Goal: Transaction & Acquisition: Purchase product/service

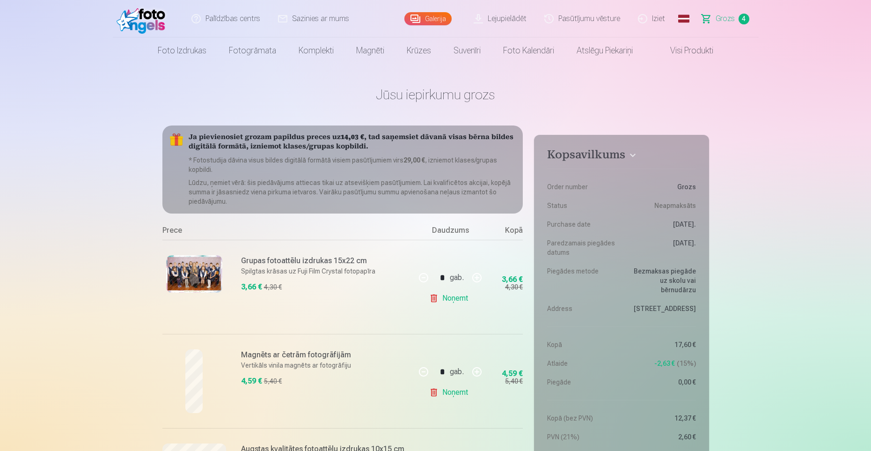
click at [152, 26] on img at bounding box center [144, 19] width 54 height 30
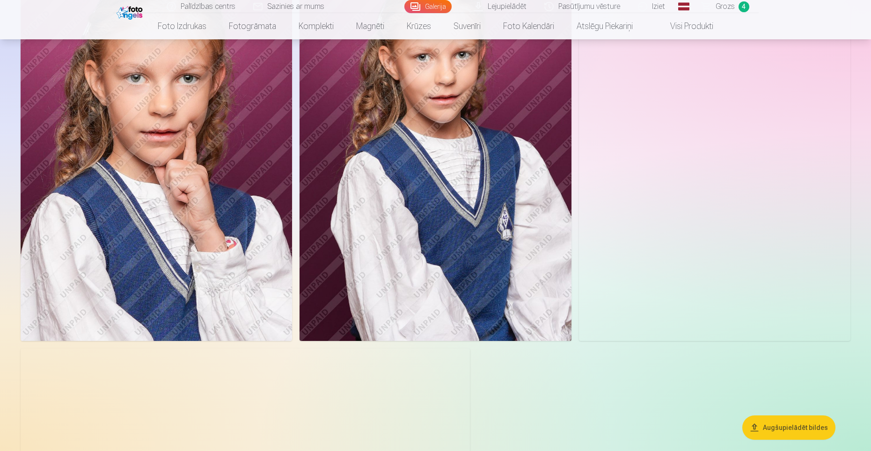
scroll to position [4475, 0]
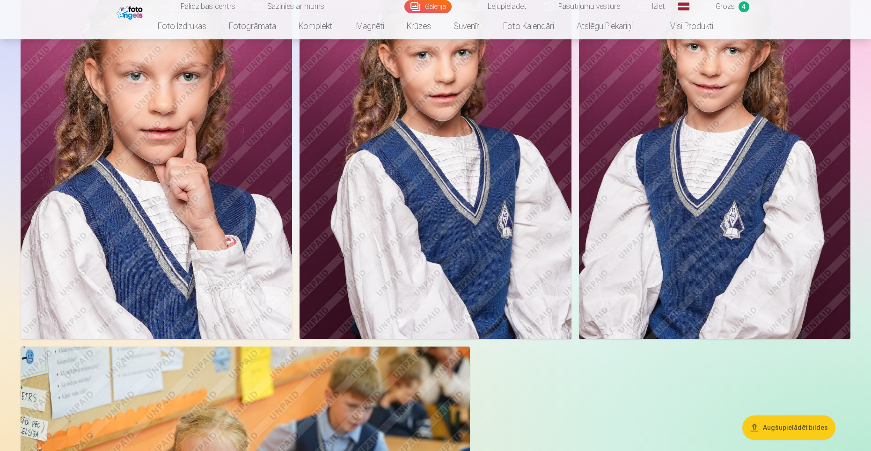
click at [707, 228] on img at bounding box center [715, 135] width 272 height 408
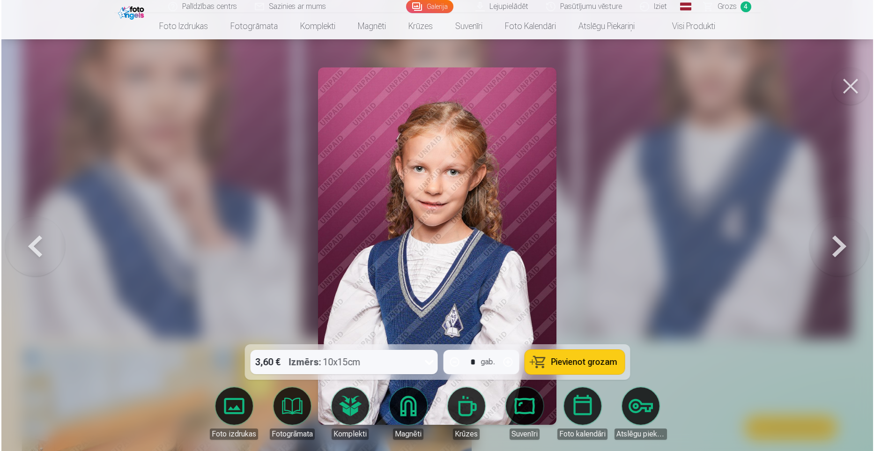
scroll to position [4487, 0]
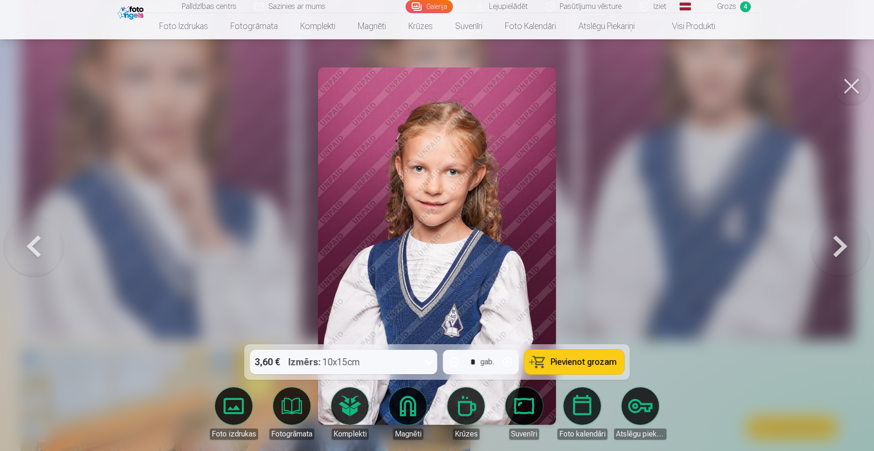
click at [576, 363] on span "Pievienot grozam" at bounding box center [584, 362] width 66 height 8
click at [849, 92] on button at bounding box center [850, 85] width 37 height 37
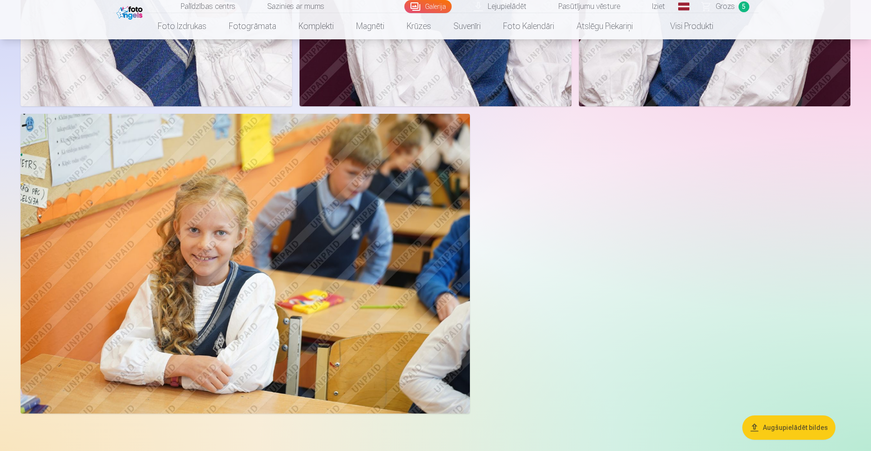
scroll to position [4711, 0]
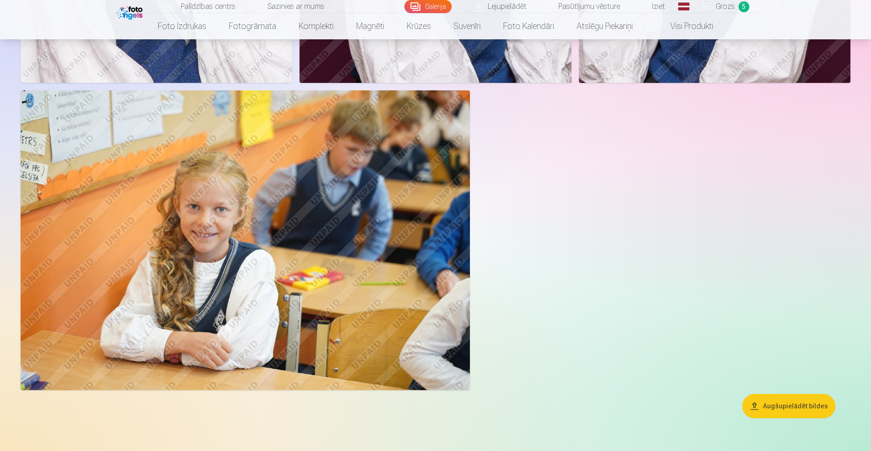
click at [314, 242] on img at bounding box center [245, 240] width 449 height 300
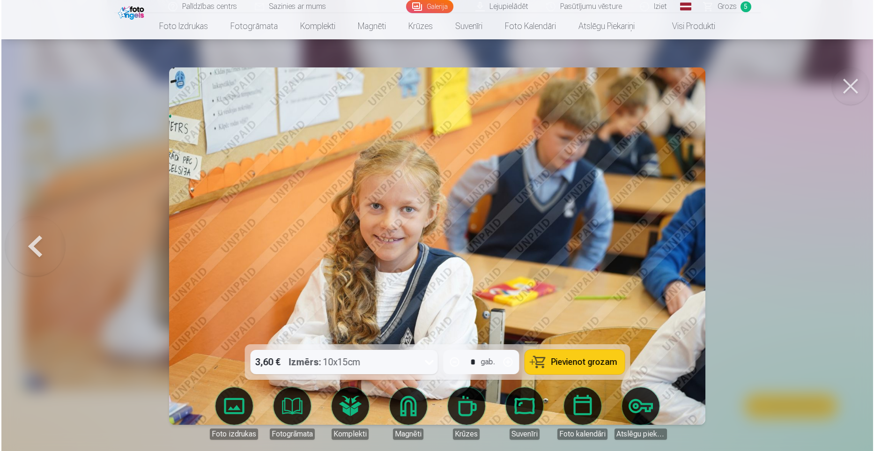
scroll to position [4743, 0]
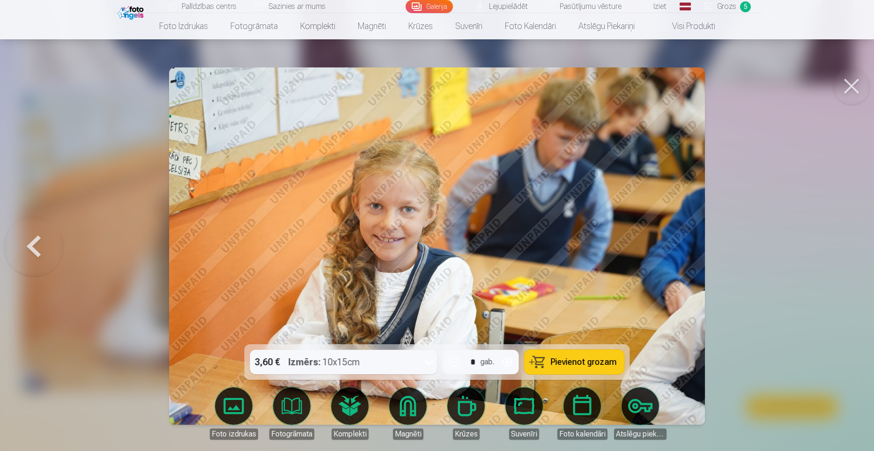
click at [393, 358] on div "3,60 € Izmērs : 10x15cm" at bounding box center [334, 362] width 169 height 24
click at [572, 365] on span "Pievienot grozam" at bounding box center [584, 362] width 66 height 8
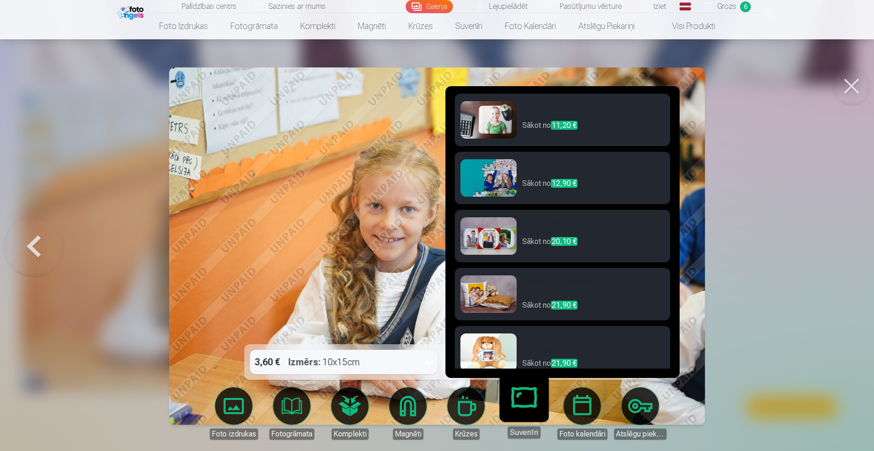
click at [528, 407] on link "Suvenīri" at bounding box center [524, 410] width 58 height 58
click at [523, 400] on link "Suvenīri" at bounding box center [524, 410] width 58 height 58
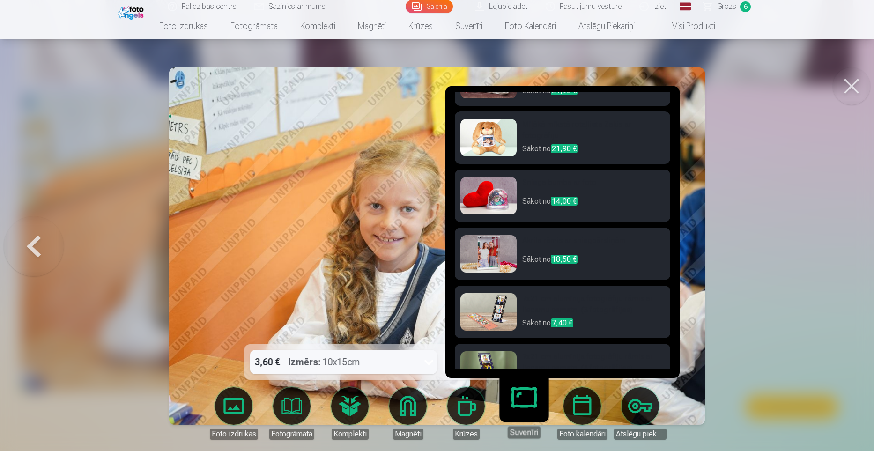
scroll to position [244, 0]
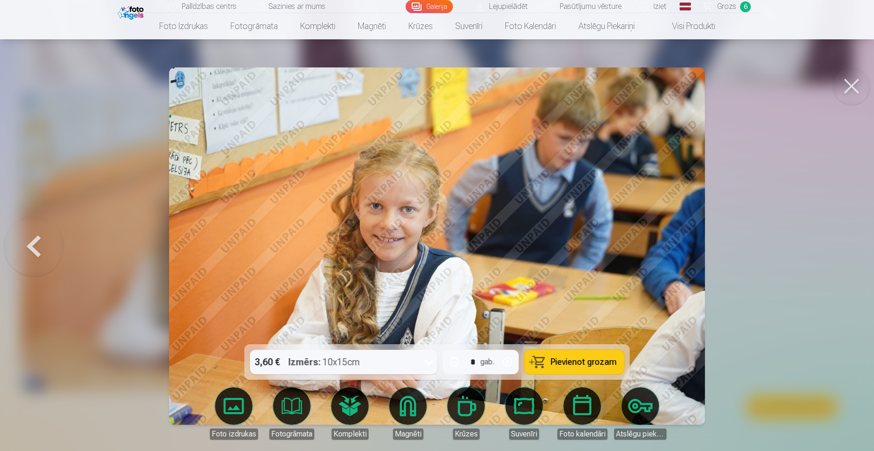
click at [850, 90] on button at bounding box center [850, 85] width 37 height 37
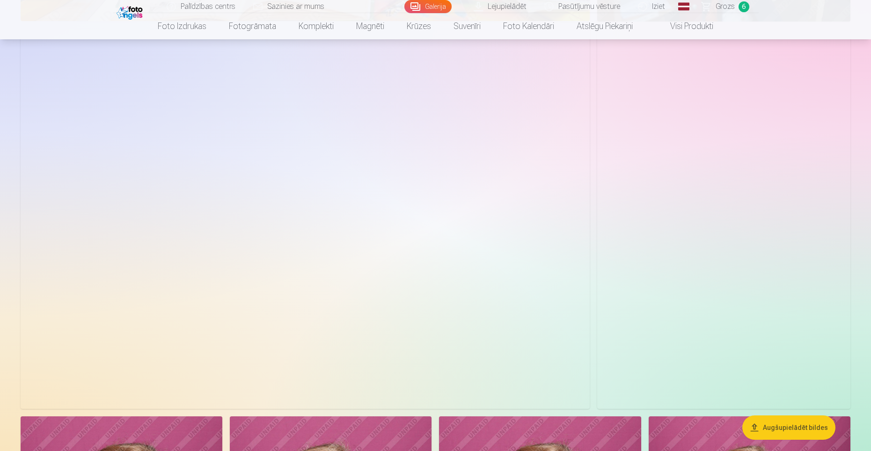
scroll to position [3682, 0]
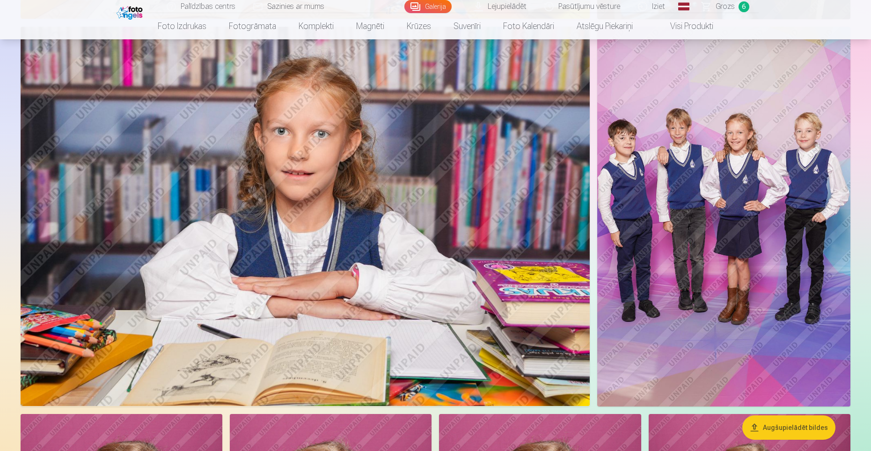
click at [748, 285] on img at bounding box center [723, 217] width 253 height 380
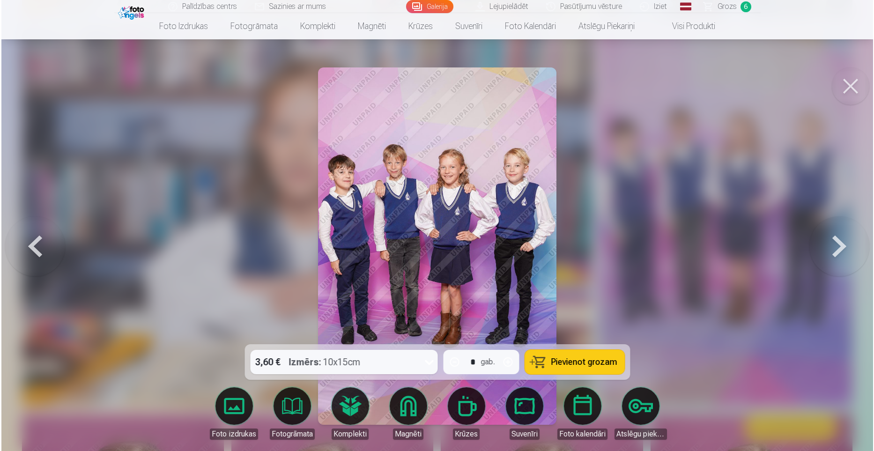
scroll to position [3691, 0]
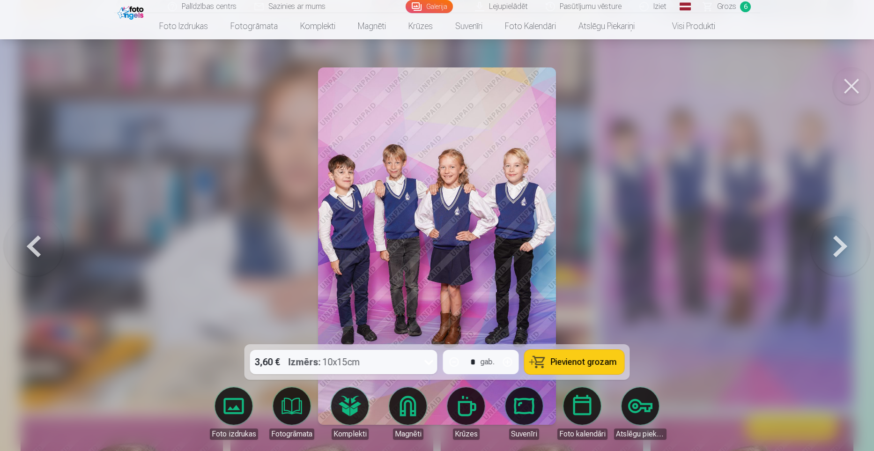
click at [575, 360] on span "Pievienot grozam" at bounding box center [584, 362] width 66 height 8
click at [853, 87] on button at bounding box center [850, 85] width 37 height 37
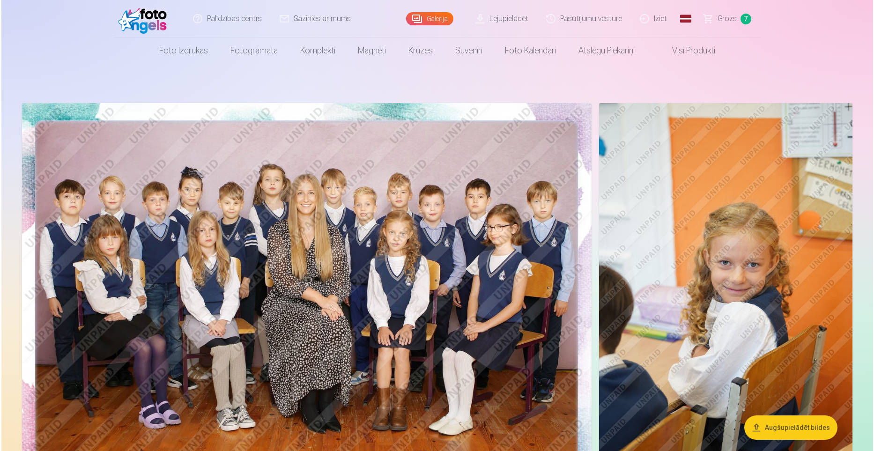
scroll to position [4, 0]
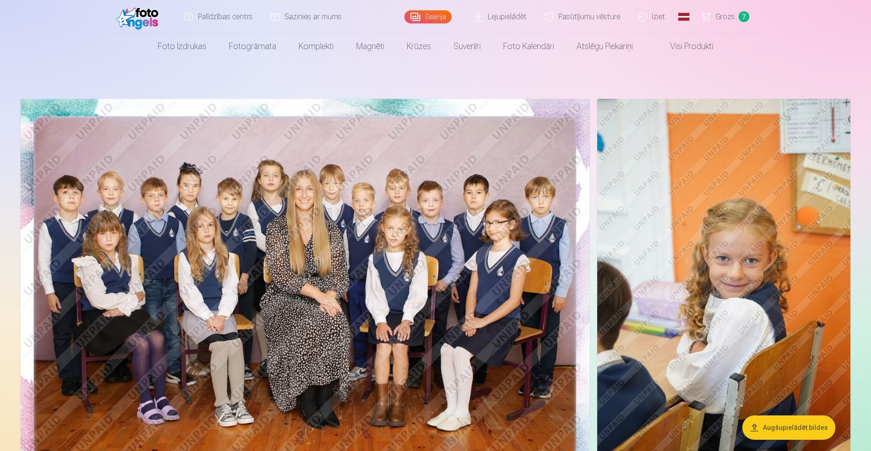
click at [739, 241] on img at bounding box center [723, 289] width 253 height 380
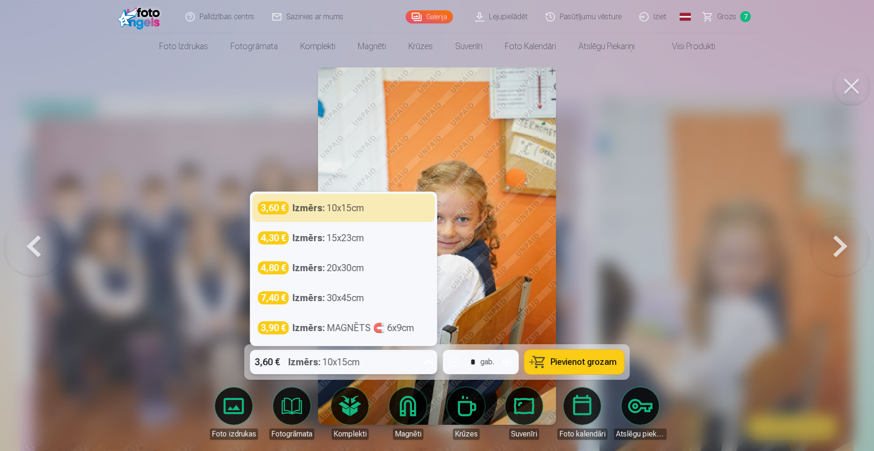
click at [362, 366] on div "3,60 € Izmērs : 10x15cm" at bounding box center [334, 362] width 169 height 24
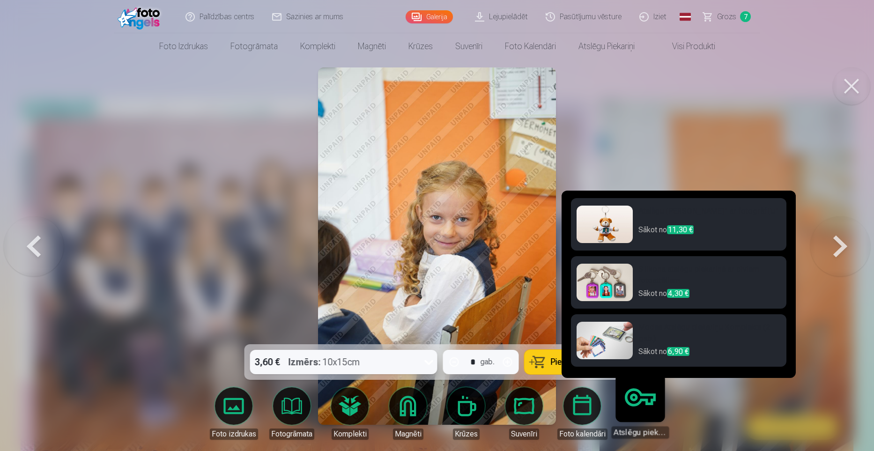
click at [606, 334] on img at bounding box center [604, 340] width 56 height 37
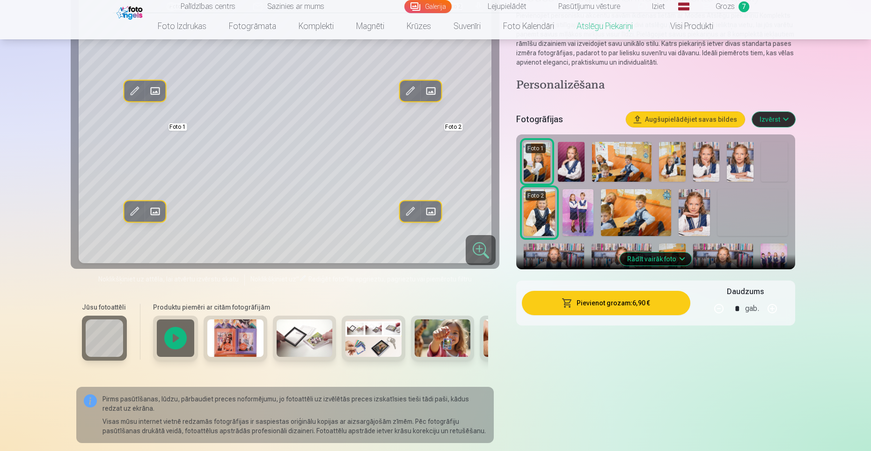
scroll to position [103, 0]
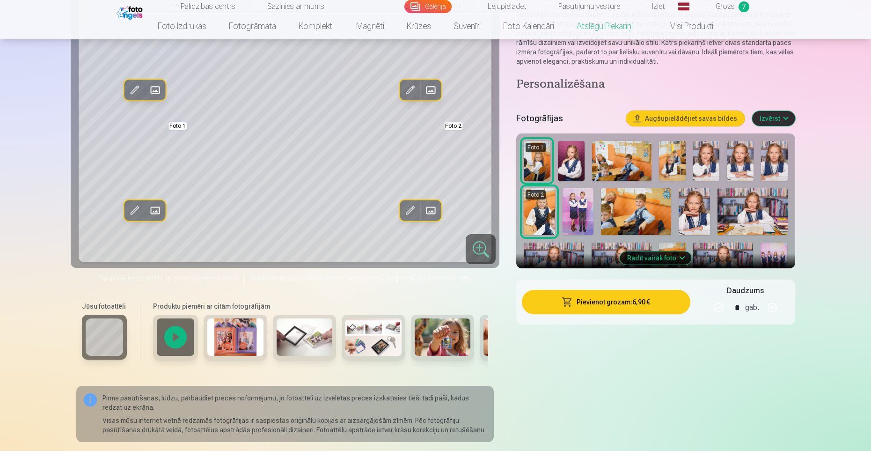
click at [224, 336] on img at bounding box center [235, 336] width 56 height 37
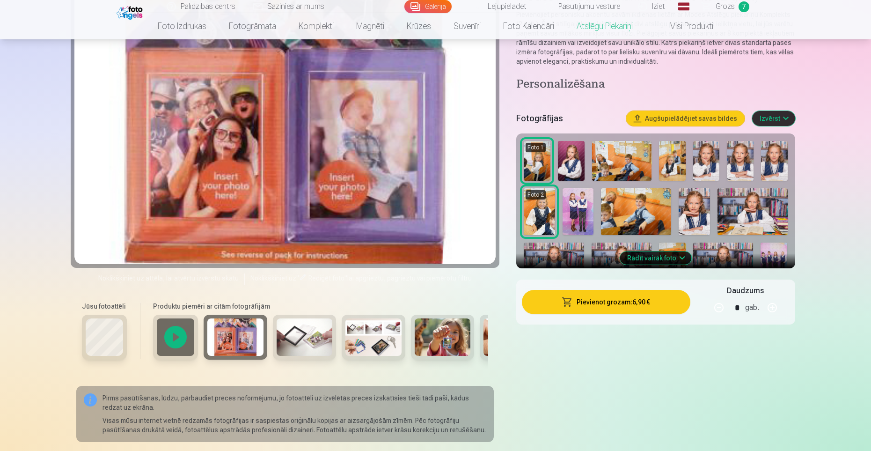
click at [306, 352] on img at bounding box center [305, 336] width 56 height 37
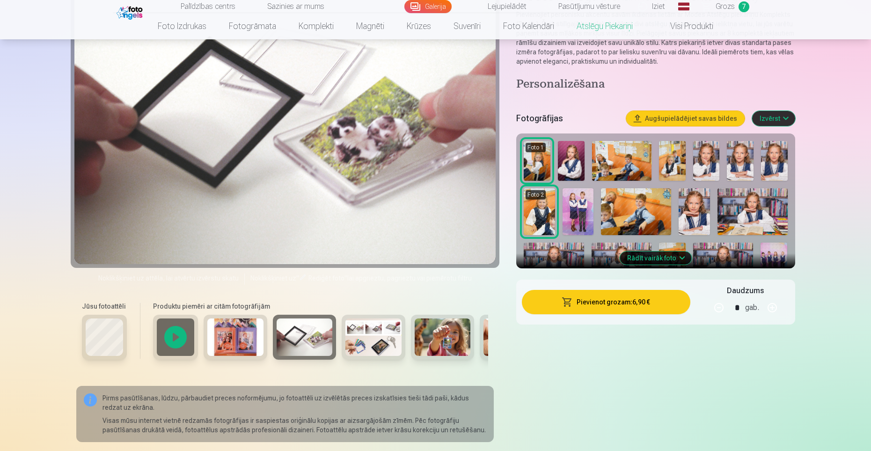
click at [389, 344] on img at bounding box center [374, 336] width 56 height 37
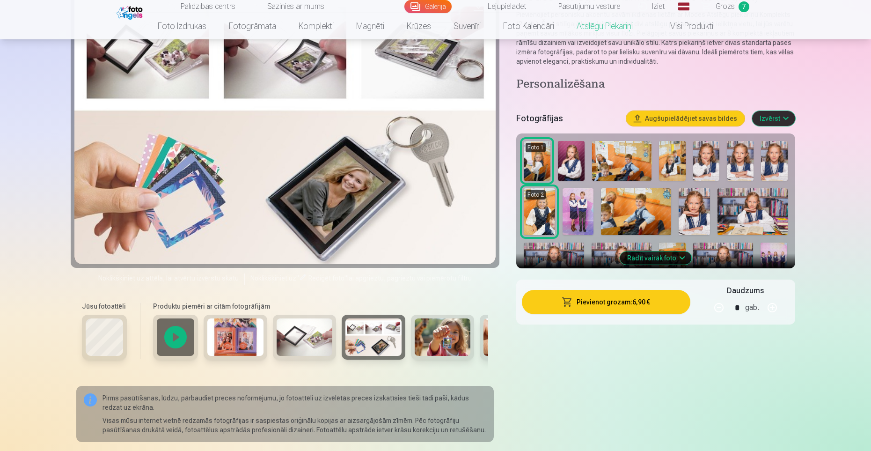
click at [440, 340] on img at bounding box center [443, 336] width 56 height 37
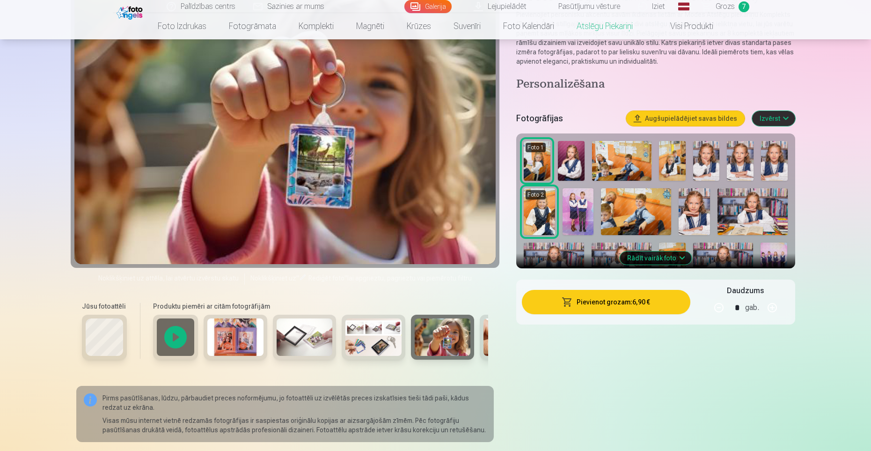
click at [486, 337] on img at bounding box center [512, 336] width 56 height 37
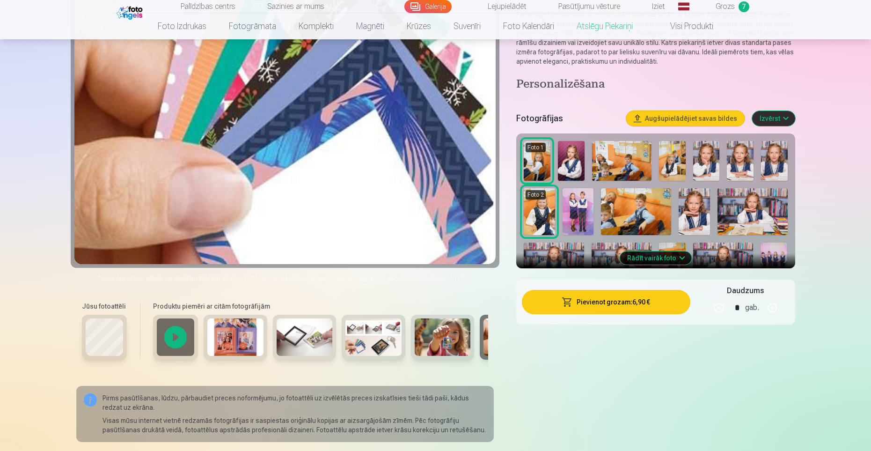
click at [391, 335] on img at bounding box center [374, 336] width 56 height 37
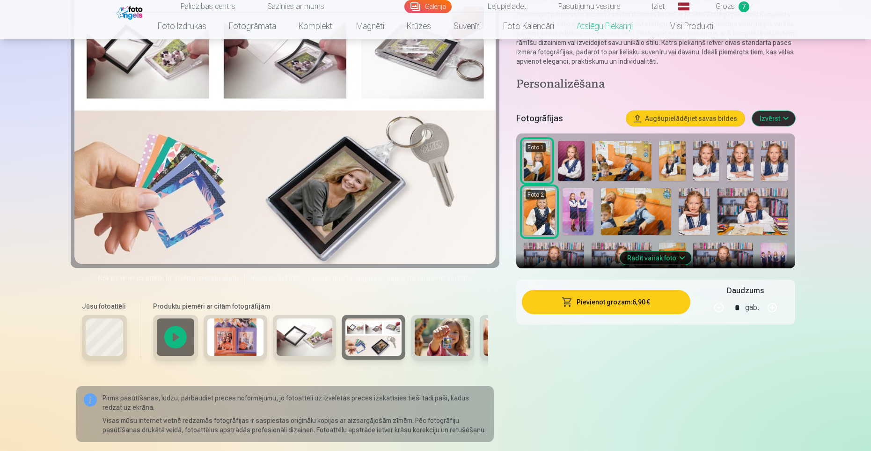
click at [437, 346] on img at bounding box center [443, 336] width 56 height 37
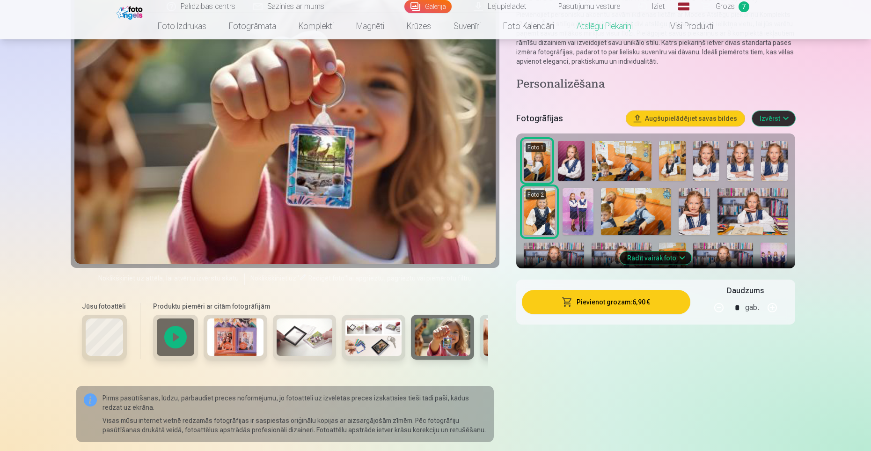
click at [485, 334] on img at bounding box center [512, 336] width 56 height 37
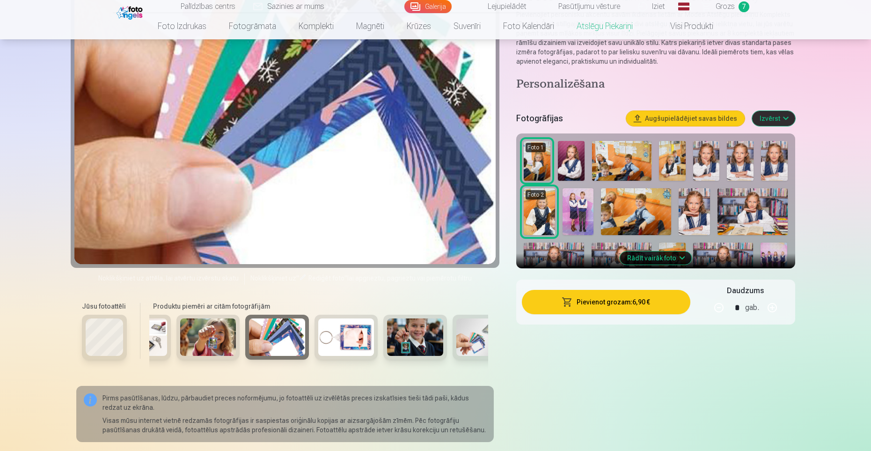
scroll to position [0, 236]
click at [354, 334] on img at bounding box center [344, 336] width 56 height 37
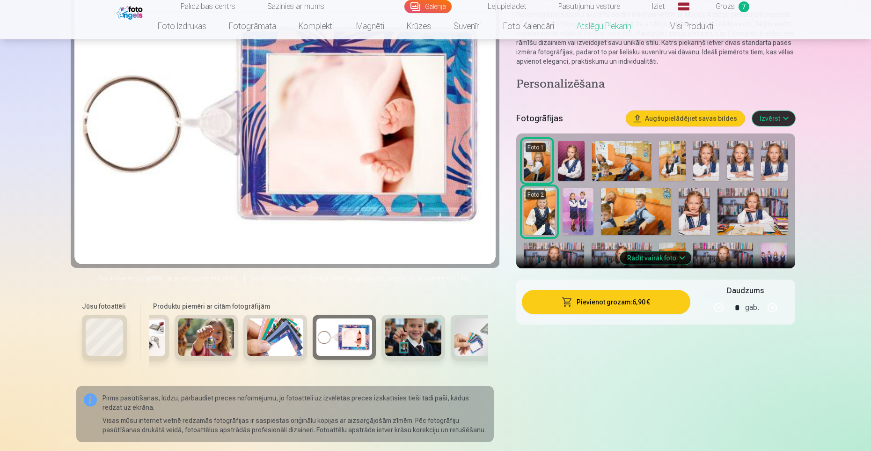
click at [397, 336] on img at bounding box center [413, 336] width 56 height 37
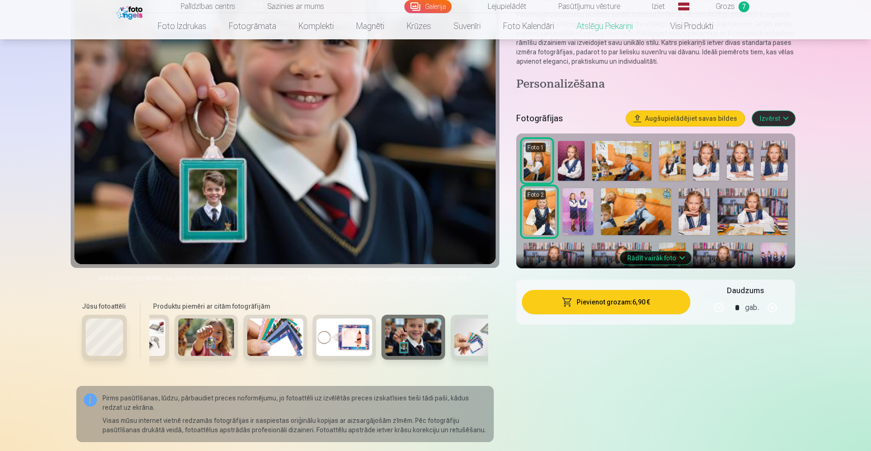
click at [471, 339] on img at bounding box center [483, 336] width 56 height 37
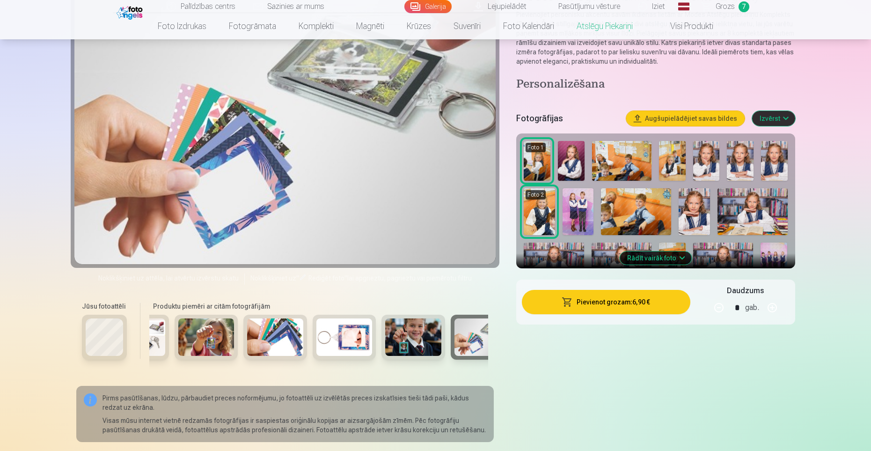
scroll to position [0, 266]
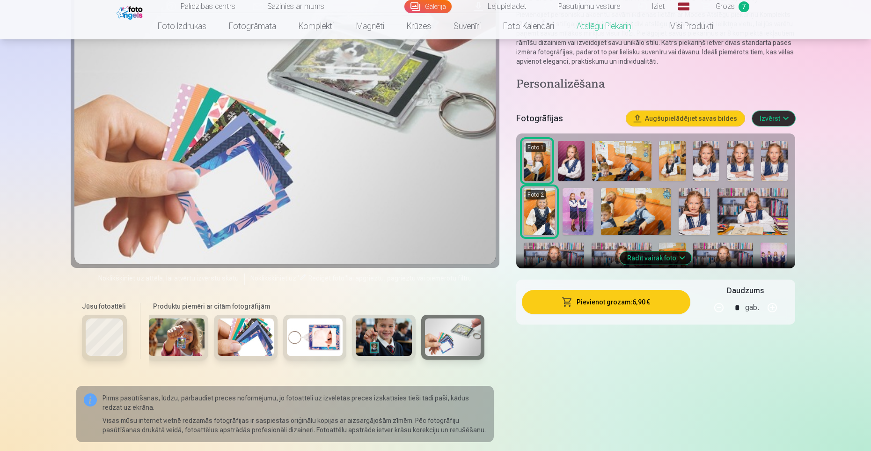
click at [456, 331] on img at bounding box center [453, 336] width 56 height 37
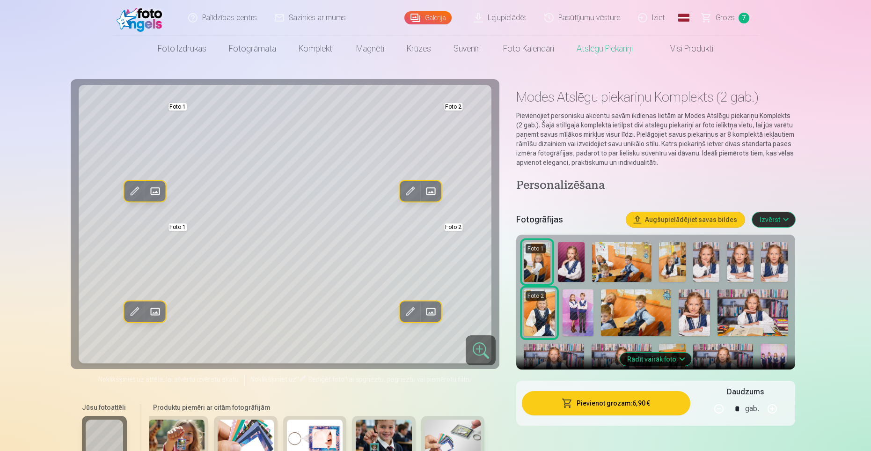
scroll to position [2, 0]
click at [571, 255] on img at bounding box center [571, 262] width 27 height 40
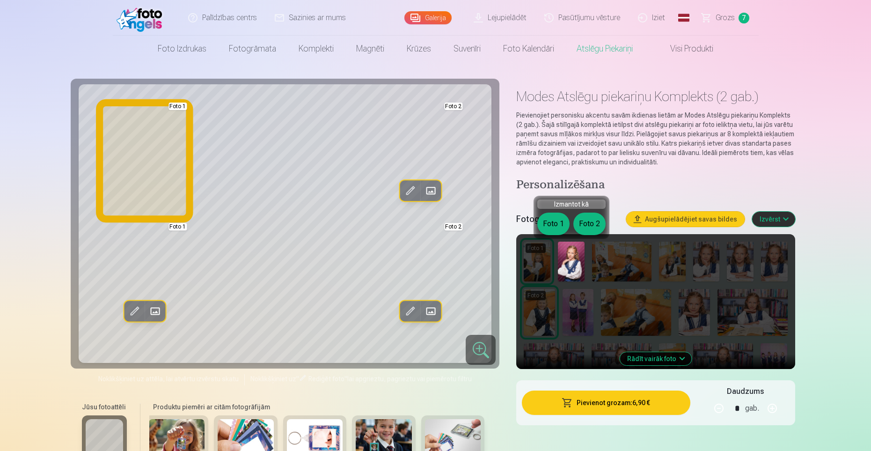
click at [556, 223] on button "Foto 1" at bounding box center [553, 224] width 32 height 22
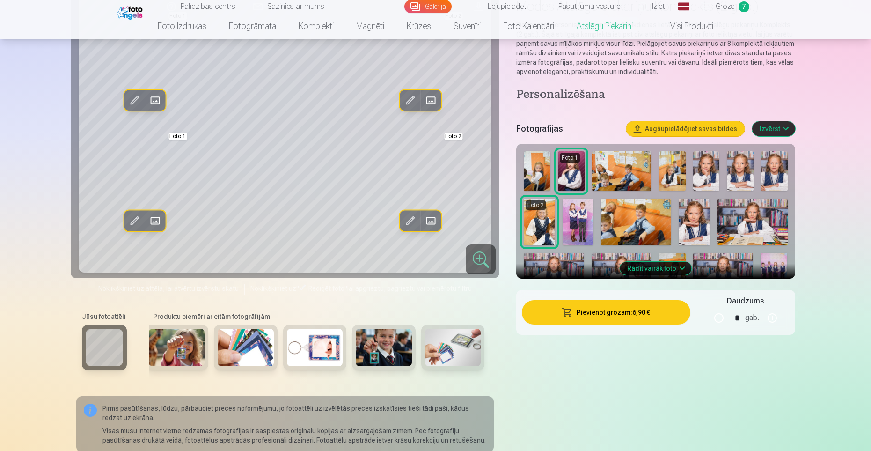
scroll to position [96, 0]
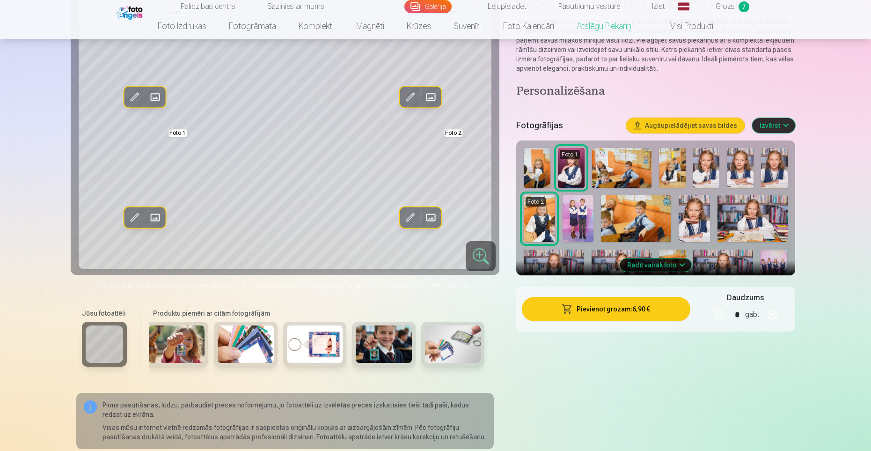
click at [681, 267] on button "Rādīt vairāk foto" at bounding box center [656, 264] width 72 height 13
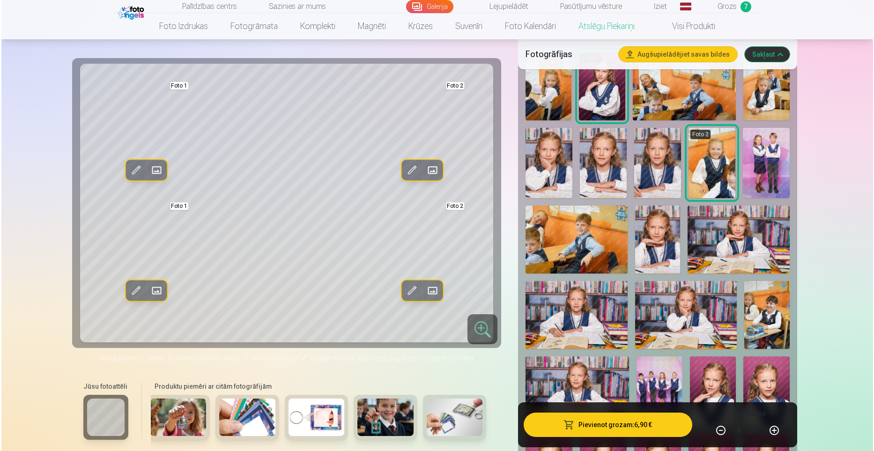
scroll to position [201, 0]
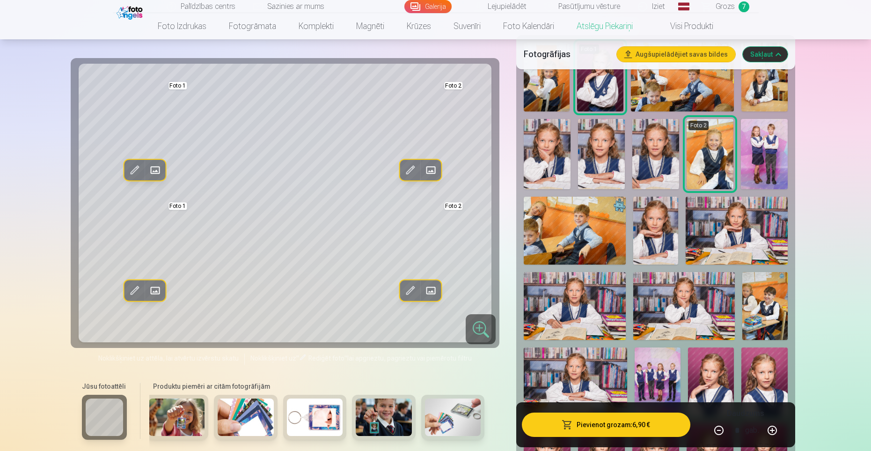
click at [679, 315] on img at bounding box center [684, 306] width 102 height 68
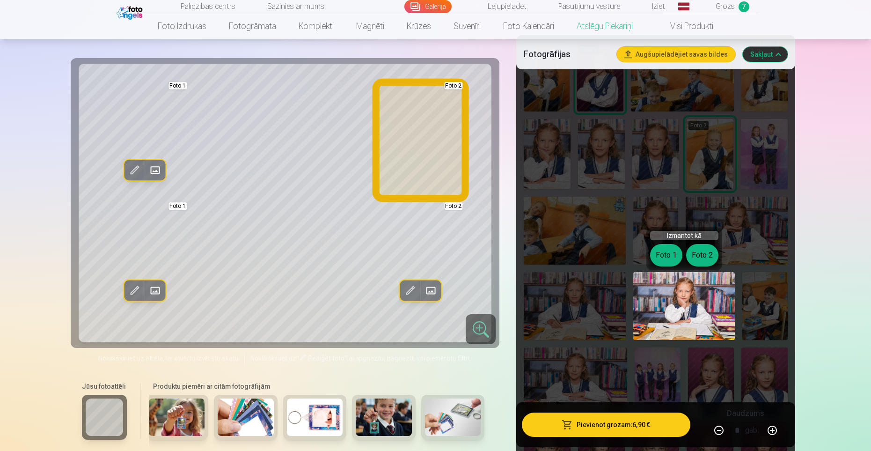
click at [709, 250] on button "Foto 2" at bounding box center [702, 255] width 32 height 22
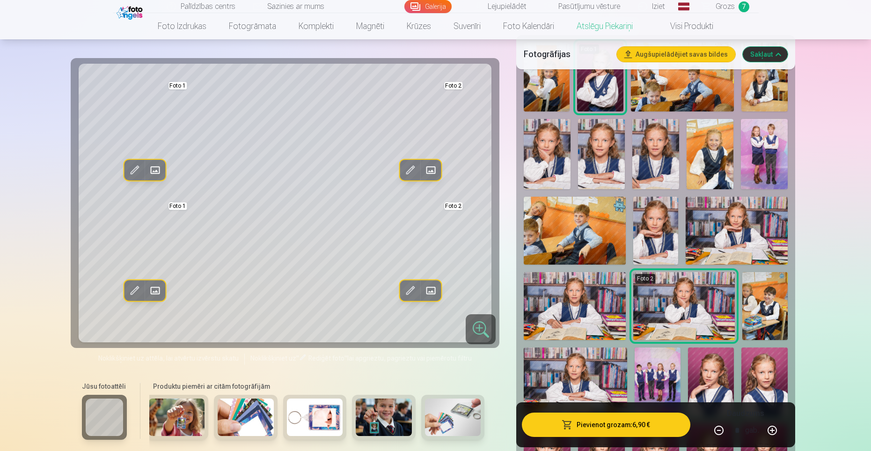
click at [756, 381] on img at bounding box center [765, 381] width 46 height 69
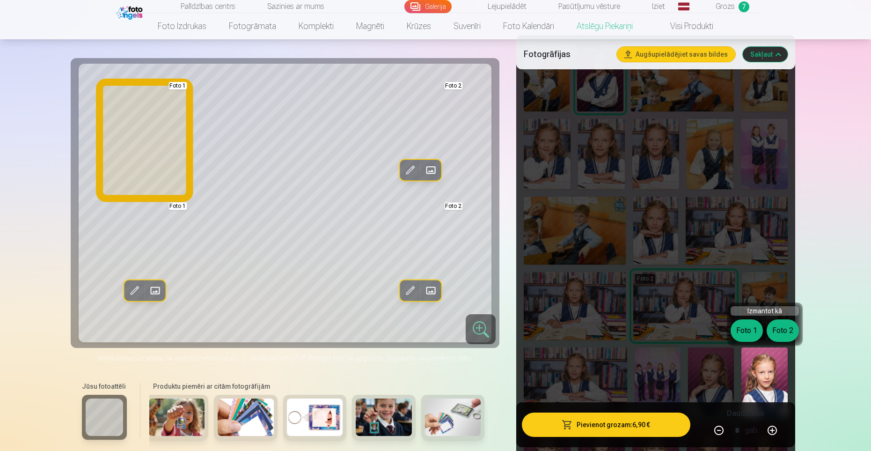
click at [750, 336] on button "Foto 1" at bounding box center [747, 330] width 32 height 22
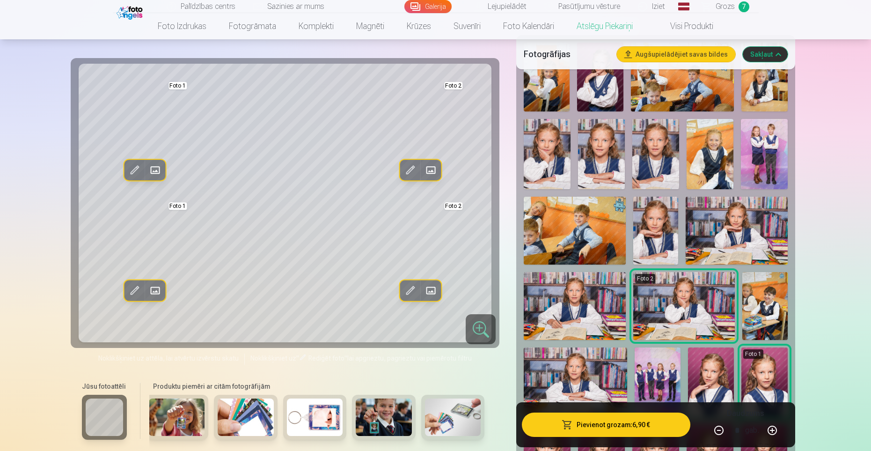
click at [662, 427] on button "Pievienot grozam : 6,90 €" at bounding box center [606, 424] width 168 height 24
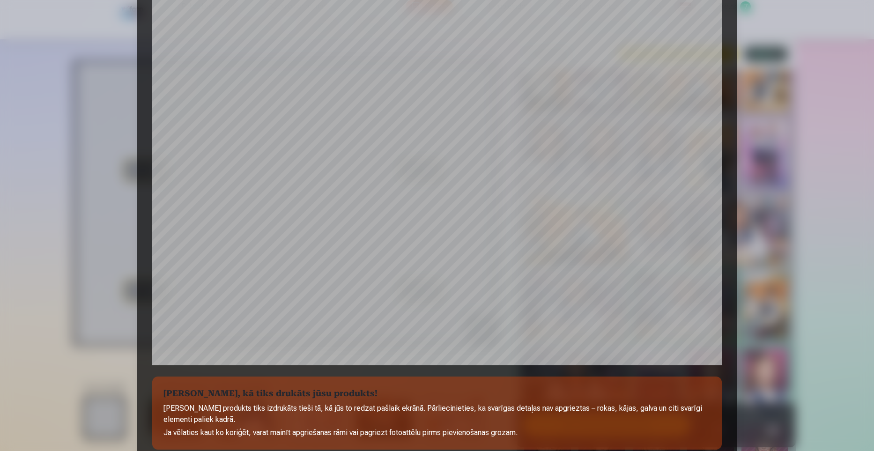
scroll to position [223, 0]
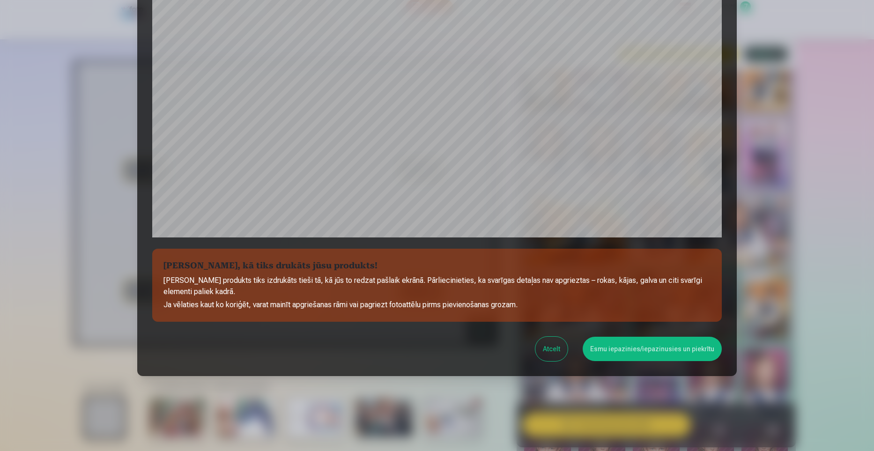
click at [640, 352] on button "Esmu iepazinies/iepazinusies un piekrītu" at bounding box center [651, 349] width 139 height 24
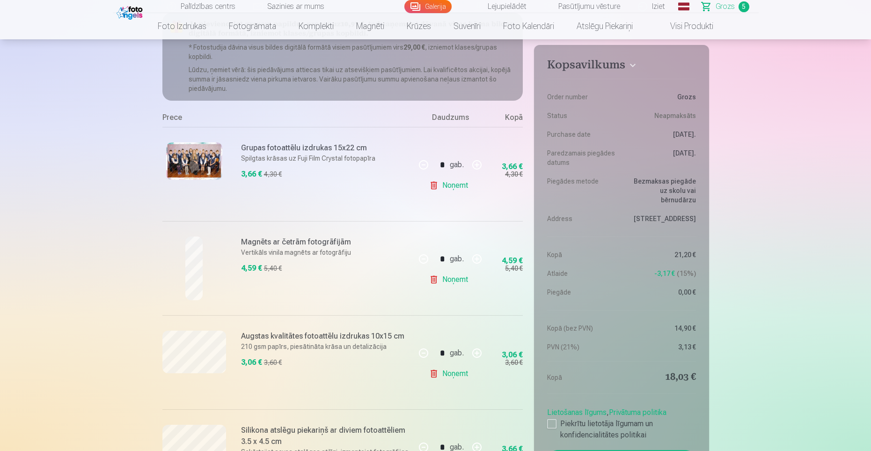
scroll to position [43, 0]
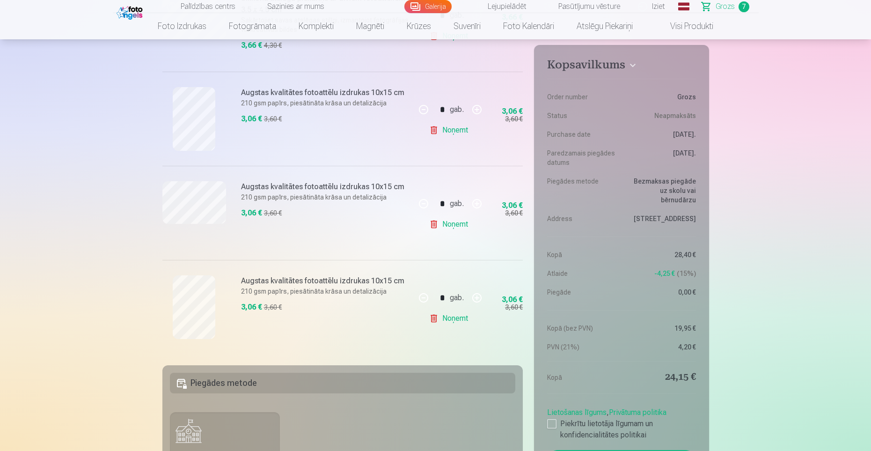
scroll to position [545, 0]
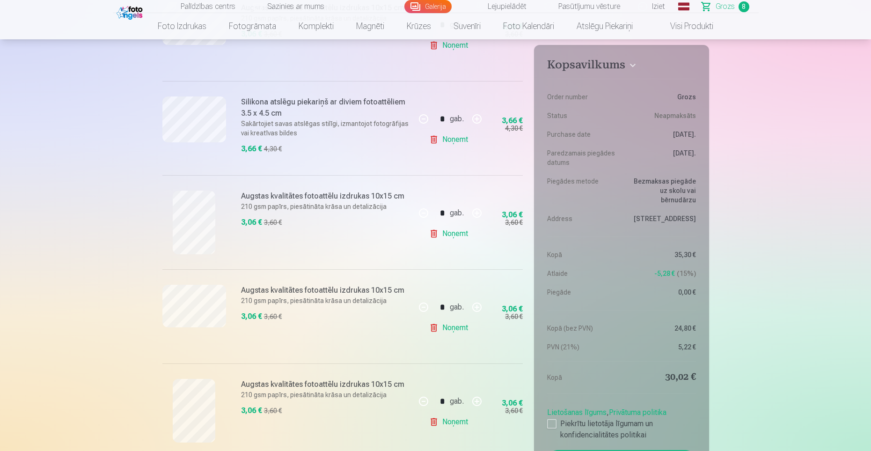
scroll to position [426, 0]
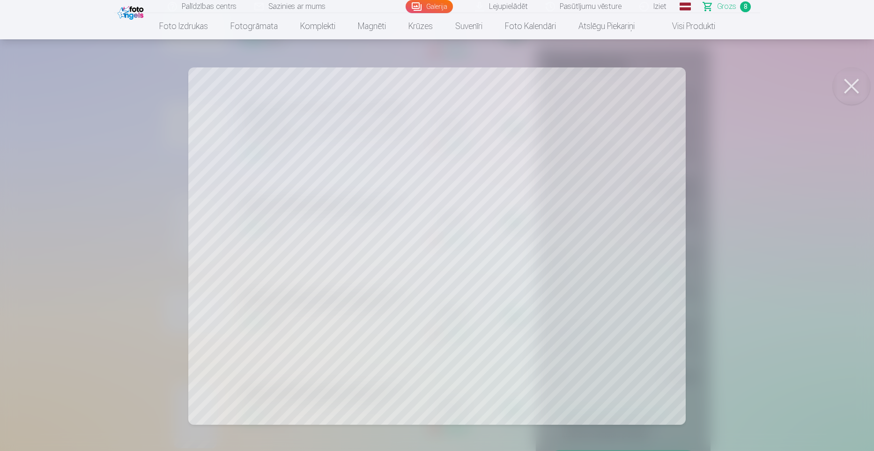
click at [850, 88] on button at bounding box center [850, 85] width 37 height 37
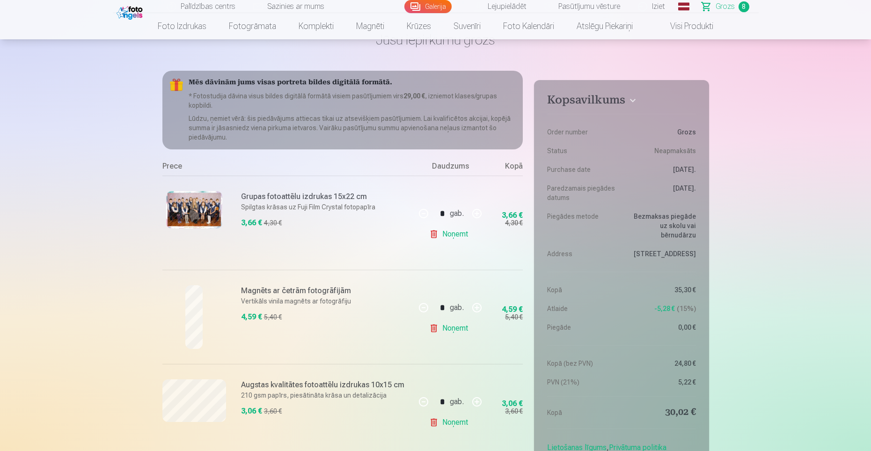
scroll to position [0, 0]
